Goal: Task Accomplishment & Management: Use online tool/utility

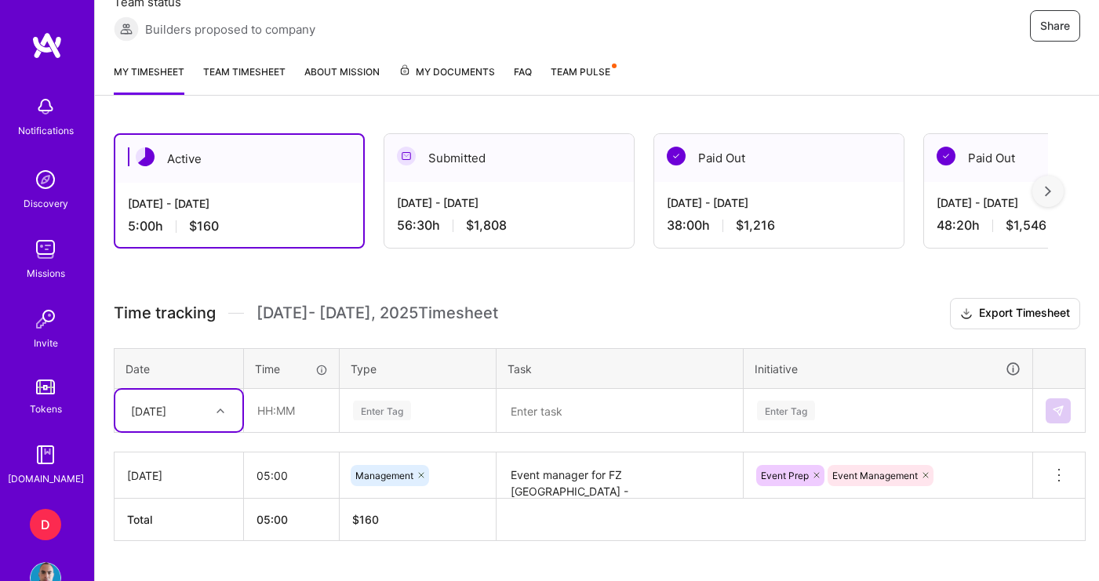
scroll to position [293, 0]
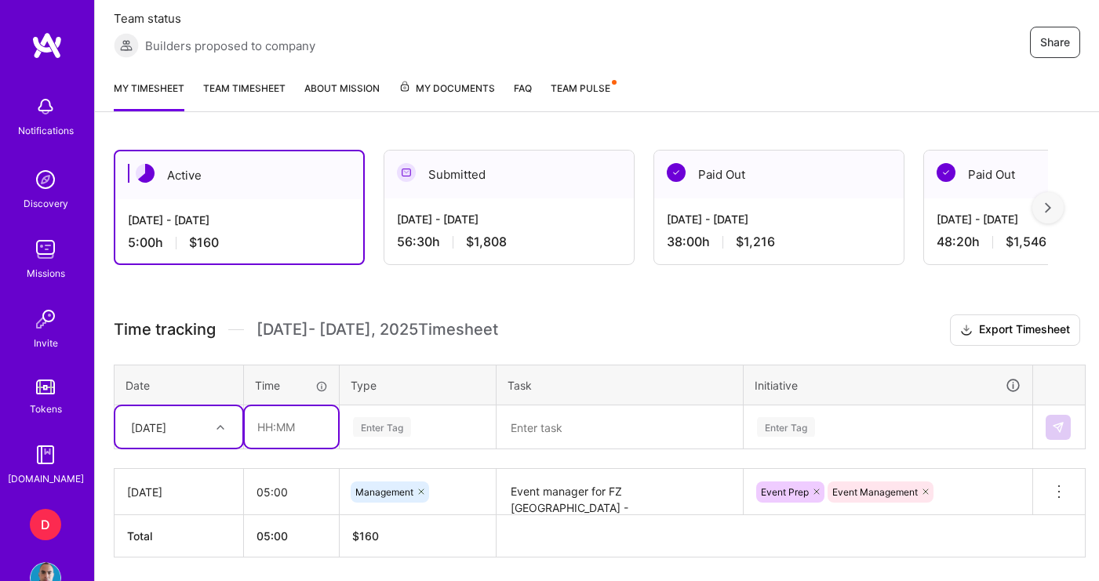
click at [290, 428] on input "text" at bounding box center [291, 427] width 93 height 42
type input "01:00"
click at [388, 438] on div "Enter Tag" at bounding box center [417, 427] width 155 height 41
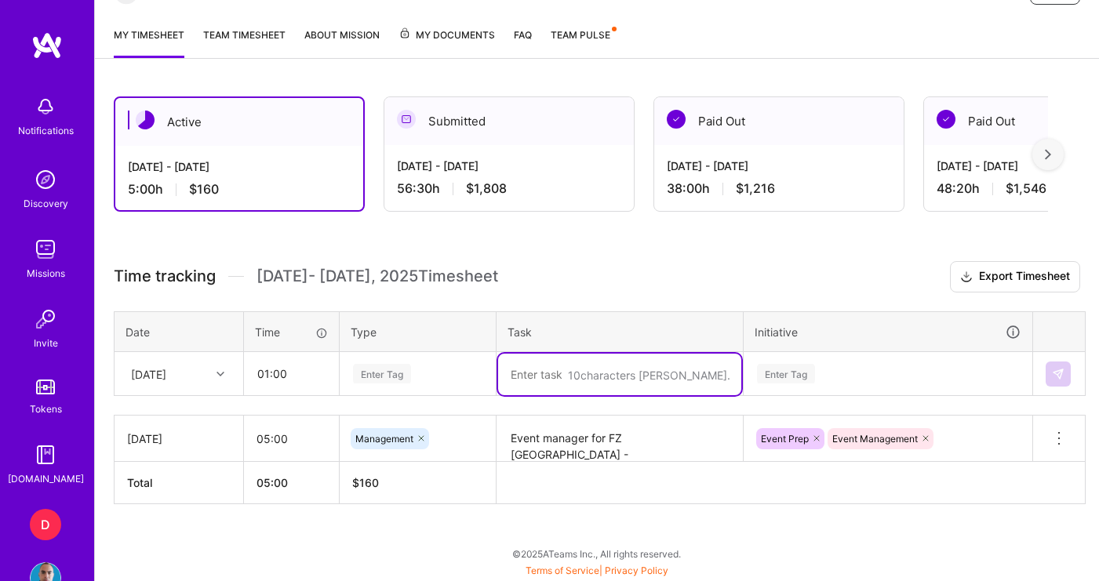
click at [594, 387] on textarea at bounding box center [619, 375] width 243 height 42
type textarea "Spain FZ admin"
click at [394, 377] on div "Enter Tag" at bounding box center [382, 374] width 58 height 24
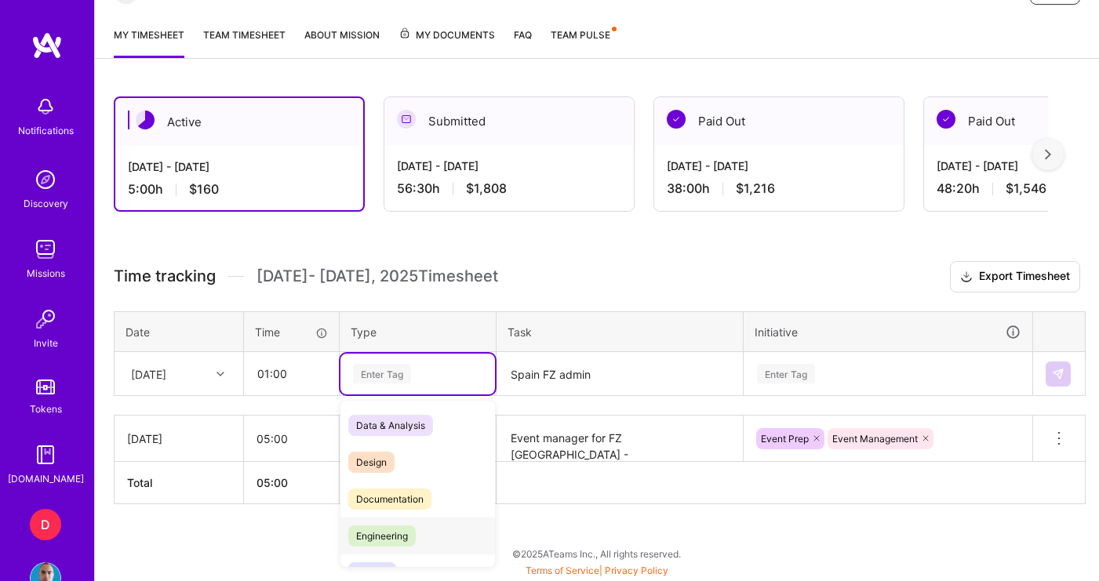
scroll to position [124, 0]
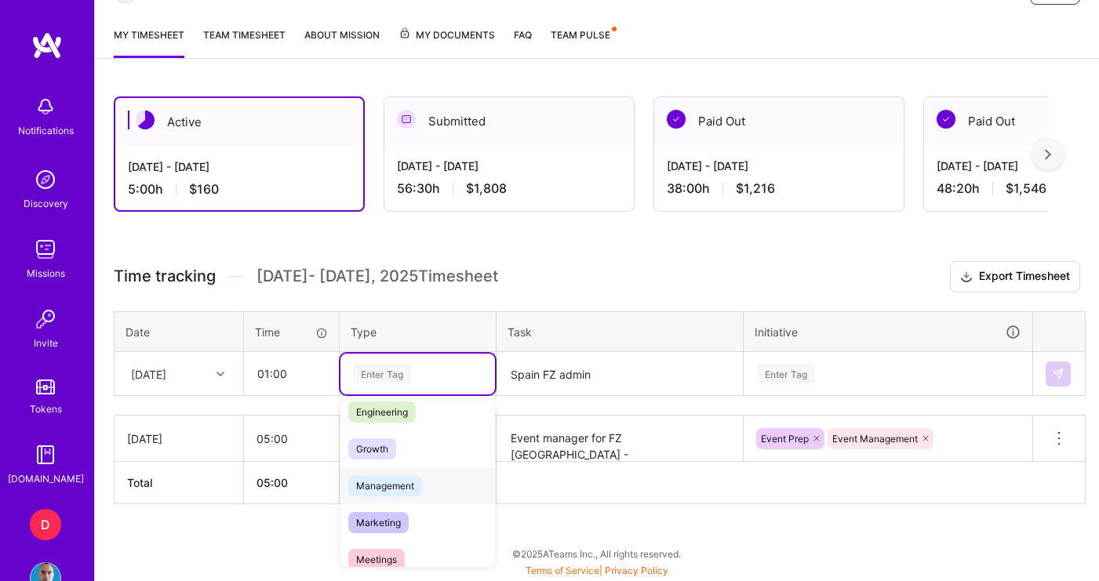
click at [397, 489] on span "Management" at bounding box center [385, 485] width 74 height 21
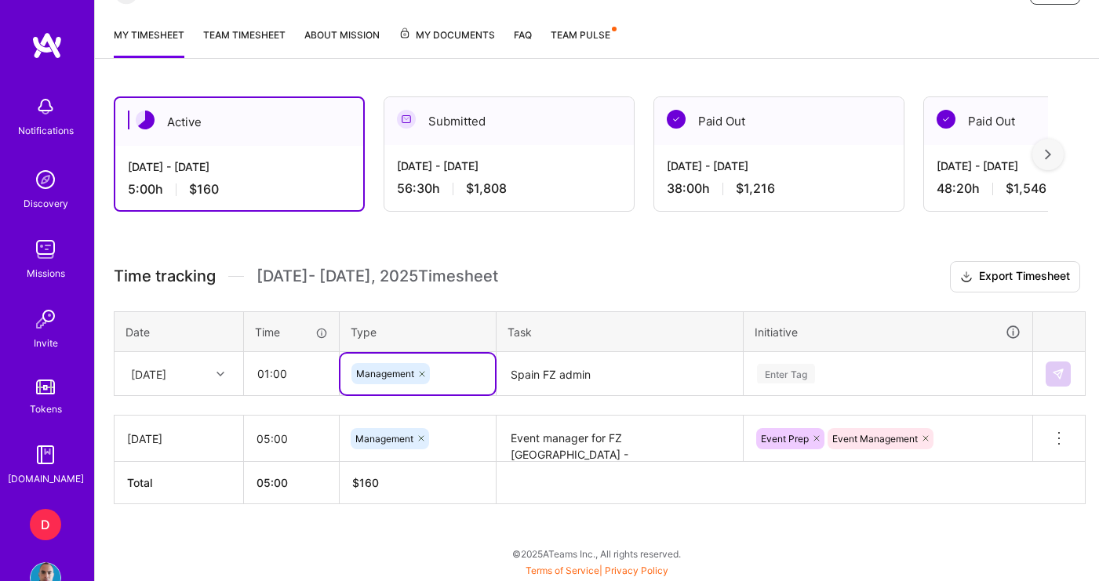
click at [797, 387] on div "Enter Tag" at bounding box center [887, 374] width 287 height 41
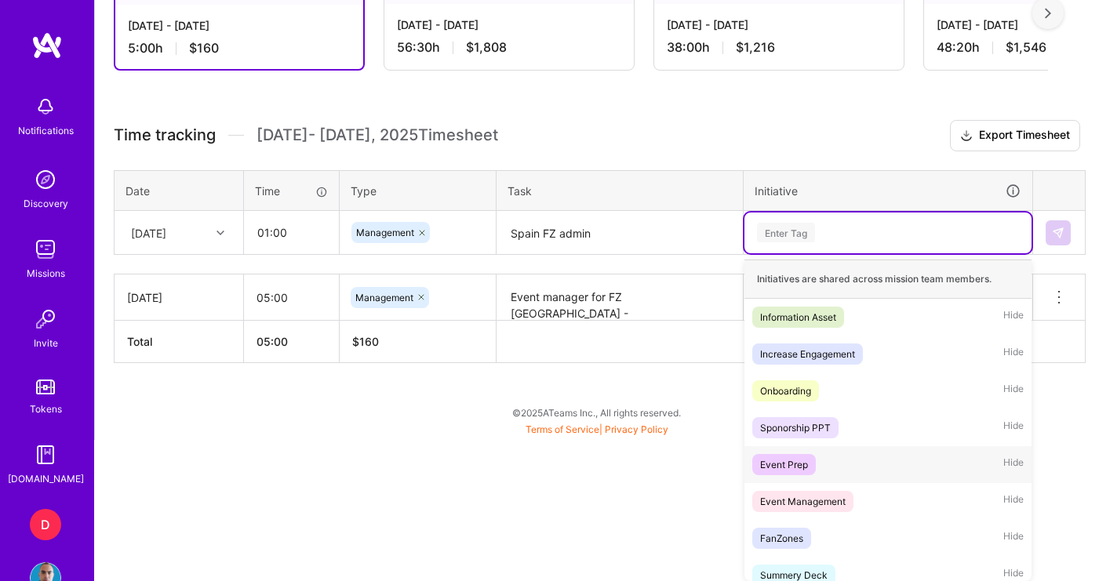
scroll to position [3, 0]
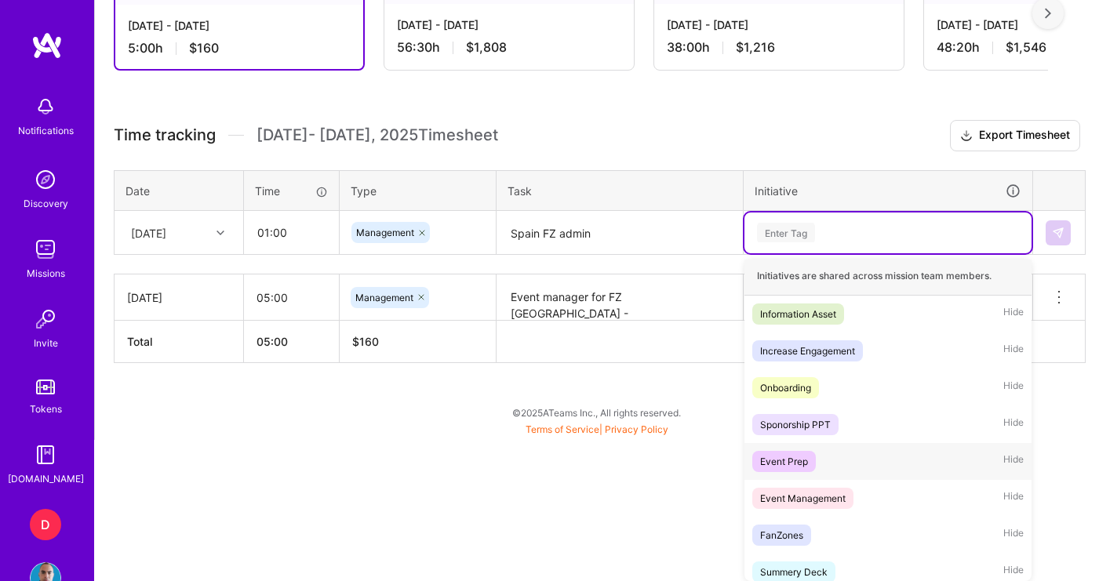
click at [801, 468] on div "Event Prep" at bounding box center [784, 461] width 48 height 16
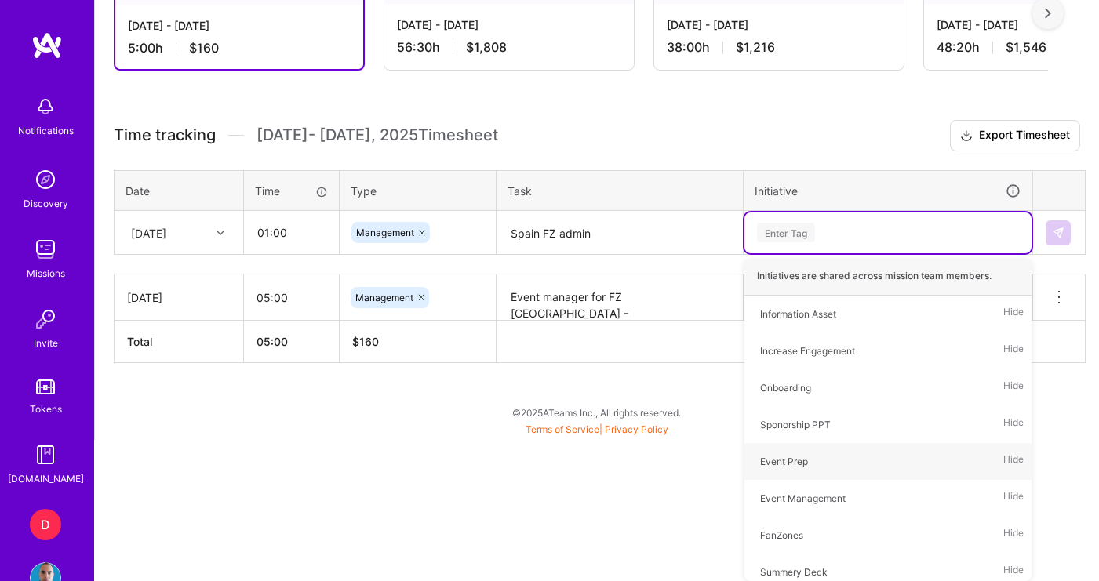
scroll to position [346, 0]
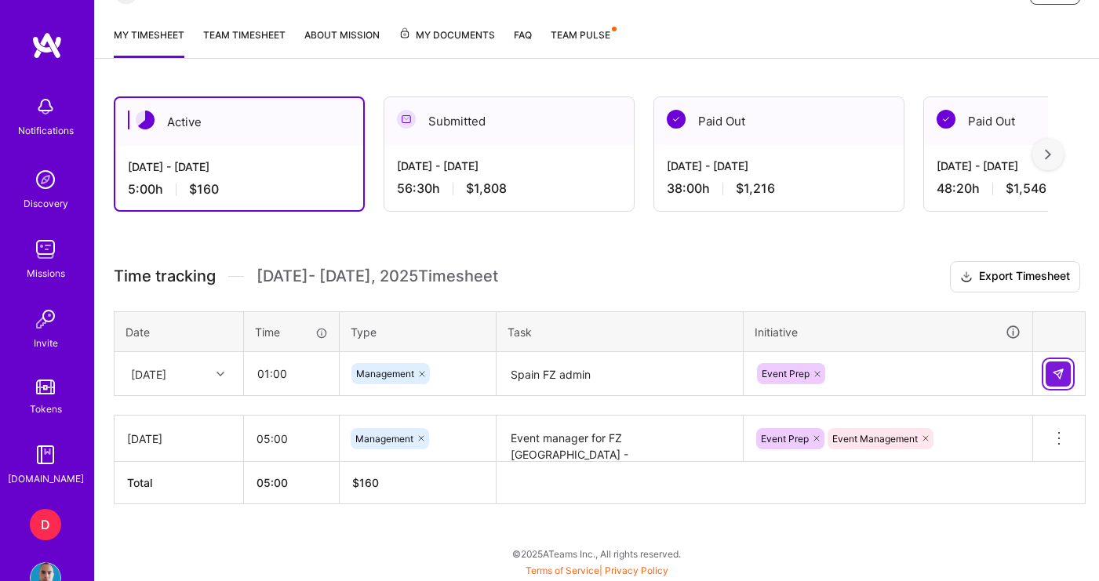
click at [1060, 373] on img at bounding box center [1058, 374] width 13 height 13
